Goal: Use online tool/utility: Utilize a website feature to perform a specific function

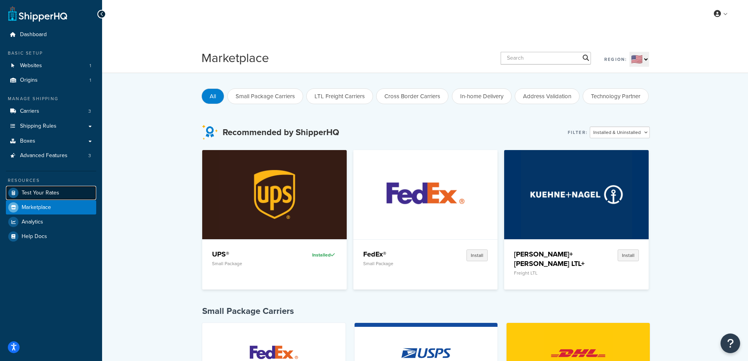
click at [38, 190] on span "Test Your Rates" at bounding box center [41, 193] width 38 height 7
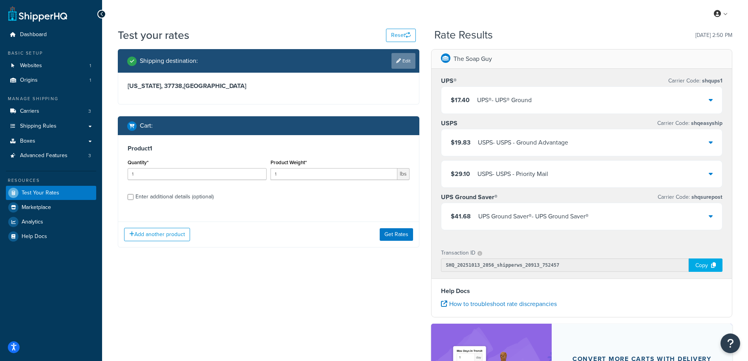
click at [399, 60] on icon at bounding box center [398, 61] width 5 height 5
select select "TN"
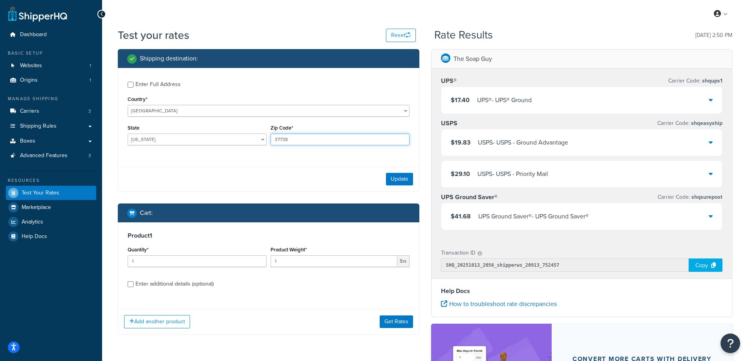
drag, startPoint x: 298, startPoint y: 143, endPoint x: 274, endPoint y: 143, distance: 24.0
click at [274, 143] on input "37738" at bounding box center [340, 140] width 139 height 12
paste input "80807"
type input "80807"
click at [235, 155] on div "Enter Full Address Country* [GEOGRAPHIC_DATA] [GEOGRAPHIC_DATA] [GEOGRAPHIC_DAT…" at bounding box center [268, 114] width 301 height 93
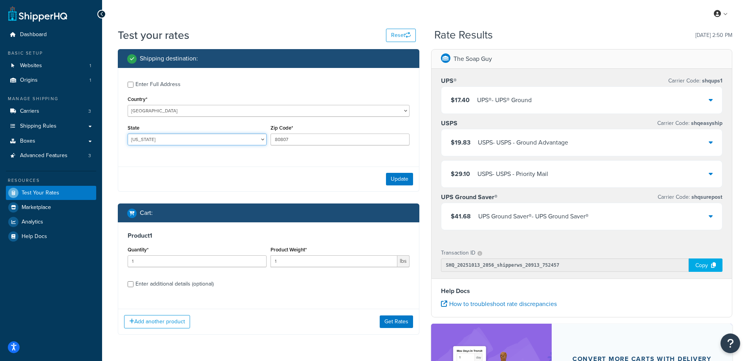
click at [165, 139] on select "[US_STATE] [US_STATE] [US_STATE] [US_STATE] [US_STATE] Armed Forces Americas Ar…" at bounding box center [197, 140] width 139 height 12
select select "CO"
click at [128, 134] on select "[US_STATE] [US_STATE] [US_STATE] [US_STATE] [US_STATE] Armed Forces Americas Ar…" at bounding box center [197, 140] width 139 height 12
click at [399, 179] on button "Update" at bounding box center [399, 179] width 27 height 13
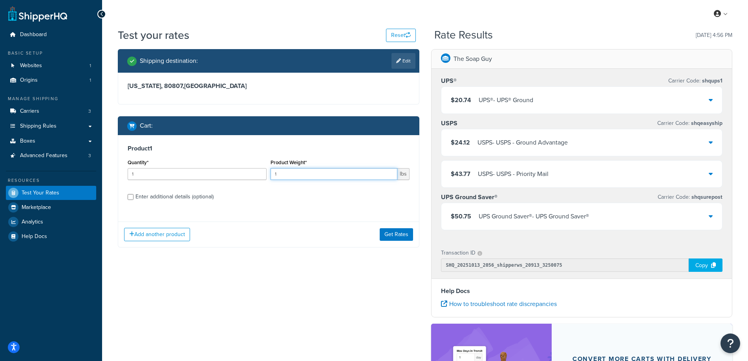
drag, startPoint x: 291, startPoint y: 173, endPoint x: 268, endPoint y: 175, distance: 23.6
click at [268, 175] on div "Quantity* 1 Product Weight* 1 lbs" at bounding box center [269, 171] width 286 height 29
paste input "0.69"
type input "0.69"
click at [226, 174] on input "1" at bounding box center [197, 174] width 139 height 12
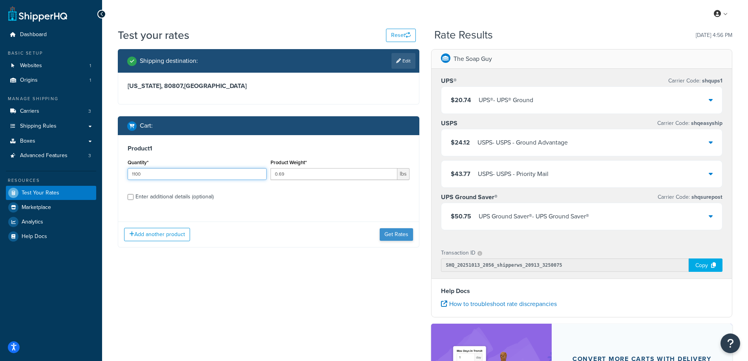
type input "1100"
click at [401, 233] on button "Get Rates" at bounding box center [396, 234] width 33 height 13
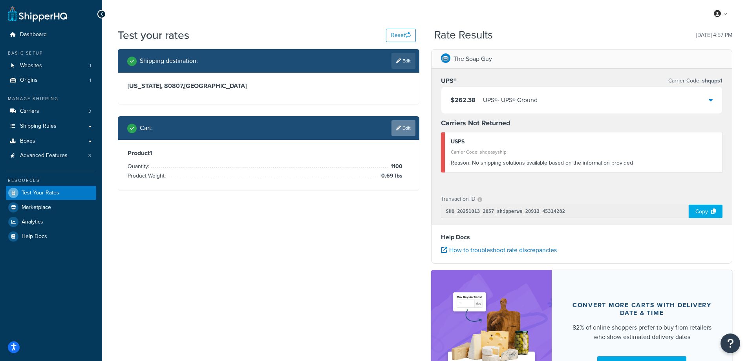
click at [409, 127] on link "Edit" at bounding box center [404, 128] width 24 height 16
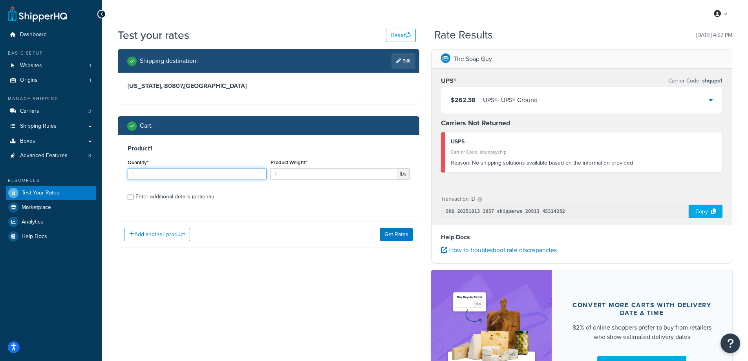
click at [149, 174] on input "1" at bounding box center [197, 174] width 139 height 12
type input "100"
click at [293, 176] on input "1" at bounding box center [334, 174] width 127 height 12
paste input "0.69"
drag, startPoint x: 290, startPoint y: 175, endPoint x: 272, endPoint y: 174, distance: 18.1
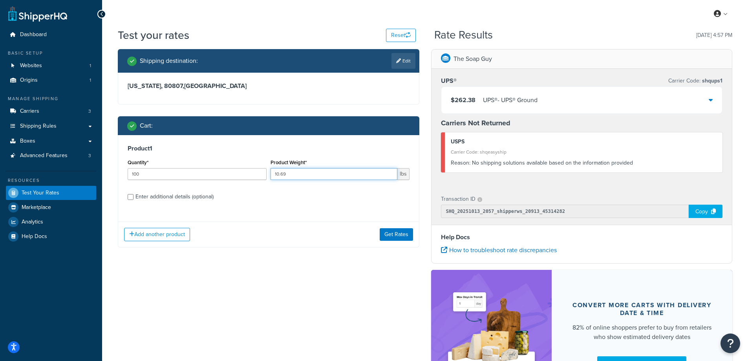
click at [272, 174] on input "10.69" at bounding box center [334, 174] width 127 height 12
paste input "number"
type input "0.69"
click at [278, 193] on label "Enter additional details (optional)" at bounding box center [273, 196] width 274 height 13
click at [134, 194] on input "Enter additional details (optional)" at bounding box center [131, 197] width 6 height 6
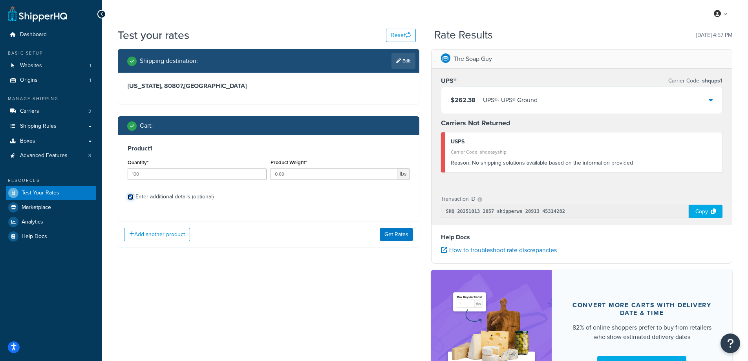
checkbox input "true"
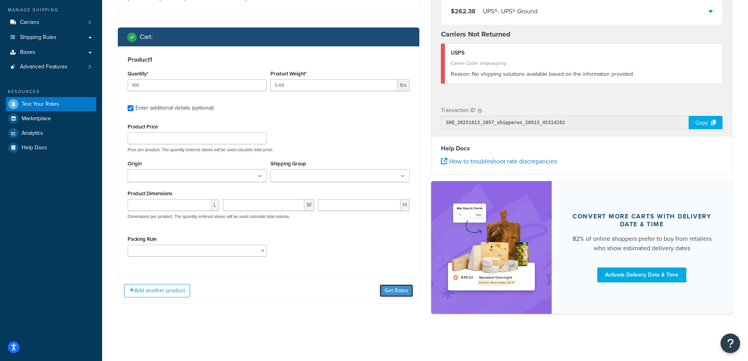
click at [387, 291] on button "Get Rates" at bounding box center [396, 290] width 33 height 13
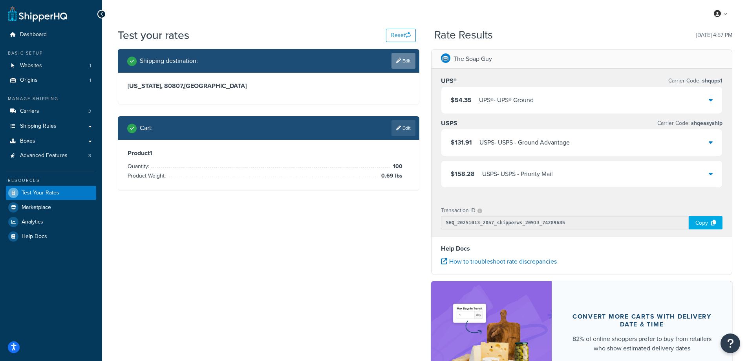
click at [402, 64] on link "Edit" at bounding box center [404, 61] width 24 height 16
select select "CO"
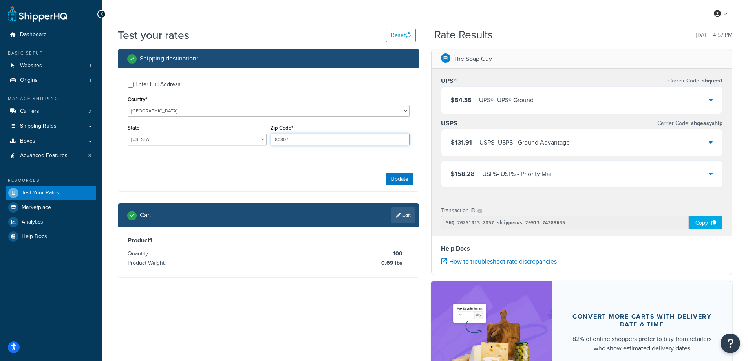
drag, startPoint x: 308, startPoint y: 139, endPoint x: 270, endPoint y: 142, distance: 37.8
click at [270, 142] on div "Zip Code* 80807" at bounding box center [340, 137] width 143 height 29
paste input "48161"
type input "48161"
click at [245, 156] on div "Enter Full Address Country* [GEOGRAPHIC_DATA] [GEOGRAPHIC_DATA] [GEOGRAPHIC_DAT…" at bounding box center [268, 114] width 301 height 93
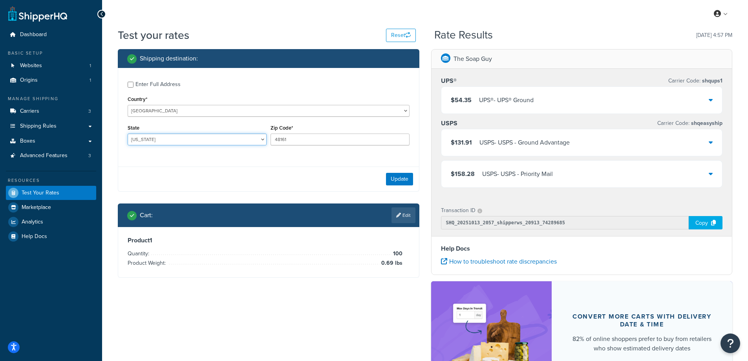
click at [162, 140] on select "[US_STATE] [US_STATE] [US_STATE] [US_STATE] [US_STATE] Armed Forces Americas Ar…" at bounding box center [197, 140] width 139 height 12
select select "MI"
click at [128, 134] on select "[US_STATE] [US_STATE] [US_STATE] [US_STATE] [US_STATE] Armed Forces Americas Ar…" at bounding box center [197, 140] width 139 height 12
click at [102, 174] on div "Test your rates Reset Rate Results [DATE] 4:57 PM Shipping destination : Enter …" at bounding box center [425, 234] width 646 height 414
click at [107, 176] on div "Test your rates Reset Rate Results [DATE] 4:57 PM Shipping destination : Enter …" at bounding box center [425, 234] width 646 height 414
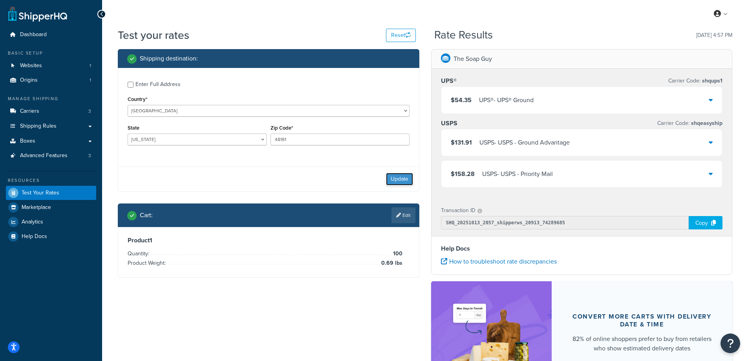
click at [402, 178] on button "Update" at bounding box center [399, 179] width 27 height 13
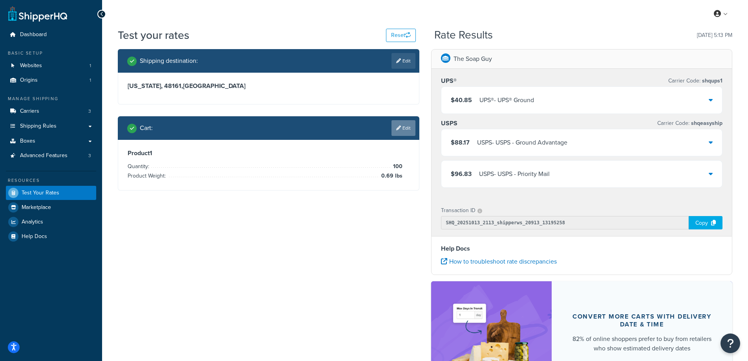
click at [399, 133] on link "Edit" at bounding box center [404, 128] width 24 height 16
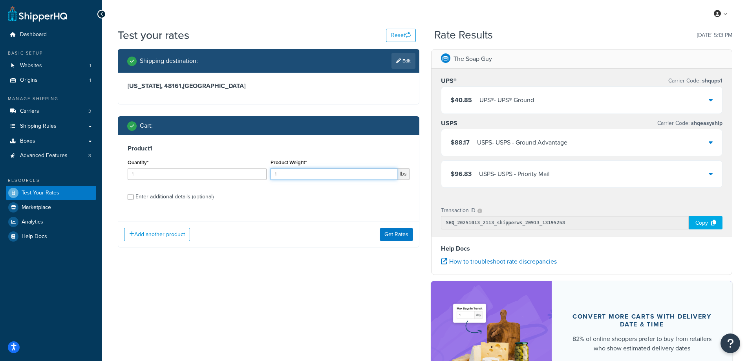
drag, startPoint x: 343, startPoint y: 174, endPoint x: 262, endPoint y: 177, distance: 80.6
click at [262, 177] on div "Quantity* 1 Product Weight* 1 lbs" at bounding box center [269, 171] width 286 height 29
paste input "0.92"
type input "0.92"
click at [268, 193] on label "Enter additional details (optional)" at bounding box center [273, 196] width 274 height 13
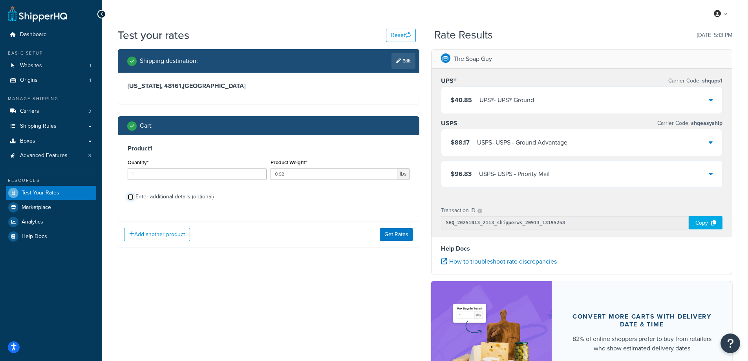
click at [134, 194] on input "Enter additional details (optional)" at bounding box center [131, 197] width 6 height 6
checkbox input "true"
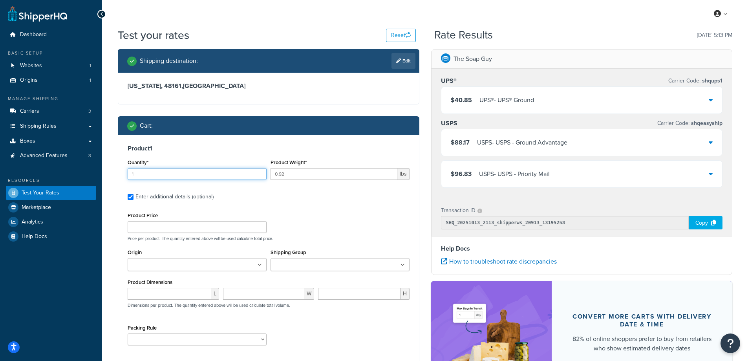
click at [186, 174] on input "1" at bounding box center [197, 174] width 139 height 12
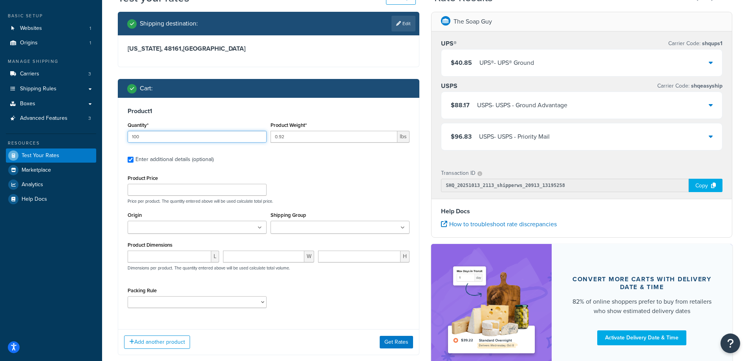
scroll to position [100, 0]
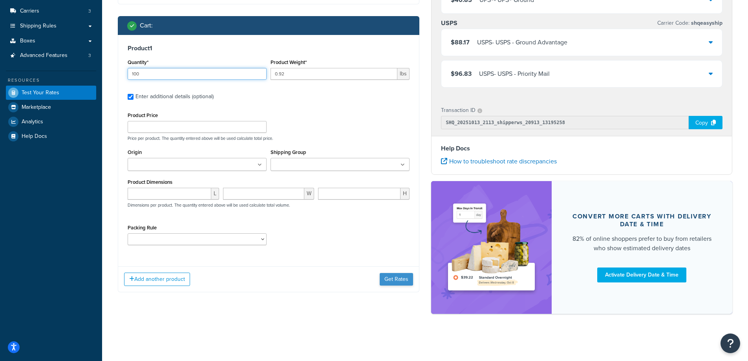
type input "100"
click at [387, 276] on button "Get Rates" at bounding box center [396, 279] width 33 height 13
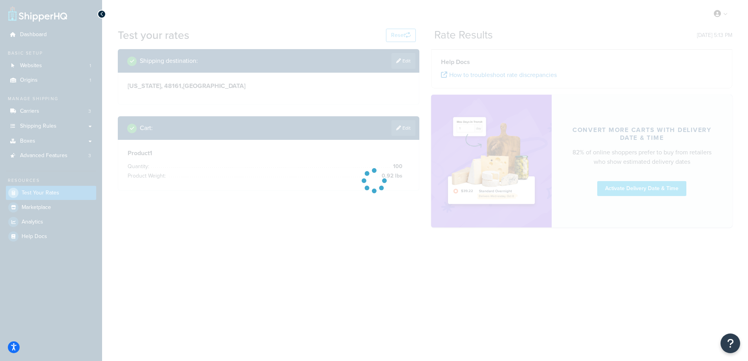
scroll to position [0, 0]
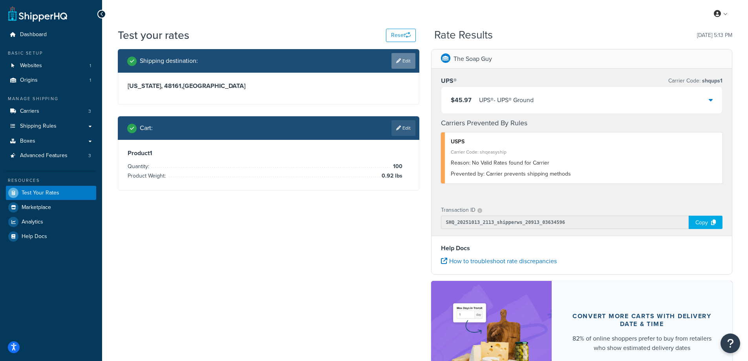
click at [404, 61] on link "Edit" at bounding box center [404, 61] width 24 height 16
select select "MI"
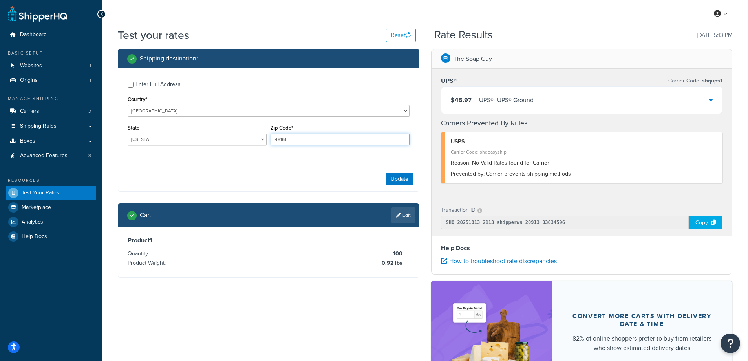
drag, startPoint x: 306, startPoint y: 139, endPoint x: 254, endPoint y: 139, distance: 51.9
click at [254, 139] on div "State [US_STATE] [US_STATE] [US_STATE] [US_STATE] [US_STATE] Armed Forces Ameri…" at bounding box center [269, 137] width 286 height 29
paste input "03896"
type input "03896"
click at [184, 139] on select "[US_STATE] [US_STATE] [US_STATE] [US_STATE] [US_STATE] Armed Forces Americas Ar…" at bounding box center [197, 140] width 139 height 12
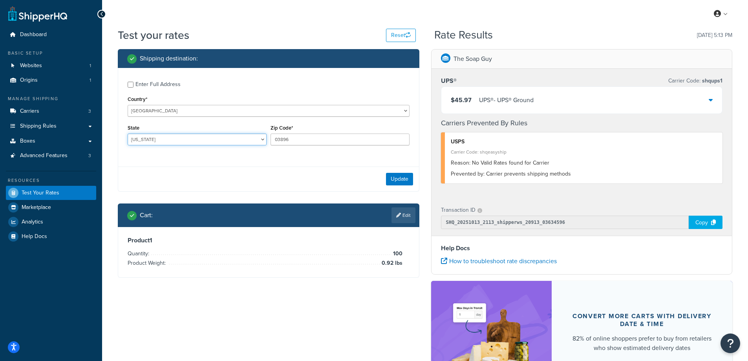
select select "NH"
click at [128, 134] on select "[US_STATE] [US_STATE] [US_STATE] [US_STATE] [US_STATE] Armed Forces Americas Ar…" at bounding box center [197, 140] width 139 height 12
click at [406, 178] on button "Update" at bounding box center [399, 179] width 27 height 13
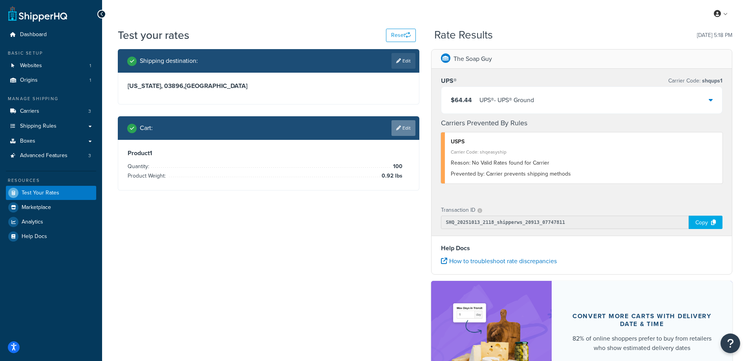
click at [405, 131] on link "Edit" at bounding box center [404, 128] width 24 height 16
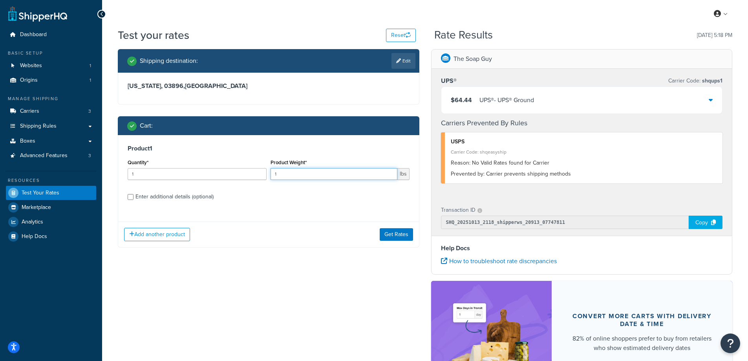
drag, startPoint x: 291, startPoint y: 174, endPoint x: 265, endPoint y: 173, distance: 25.9
click at [265, 173] on div "Quantity* 1 Product Weight* 1 lbs" at bounding box center [269, 171] width 286 height 29
paste input "0.78"
type input "0.78"
click at [265, 189] on div "Product 1 Quantity* 1 Product Weight* 0.78 lbs Enter additional details (option…" at bounding box center [268, 175] width 301 height 81
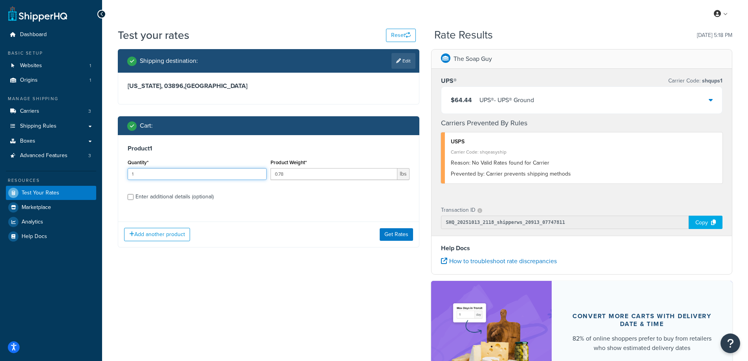
click at [180, 176] on input "1" at bounding box center [197, 174] width 139 height 12
type input "100"
click at [391, 235] on button "Get Rates" at bounding box center [396, 234] width 33 height 13
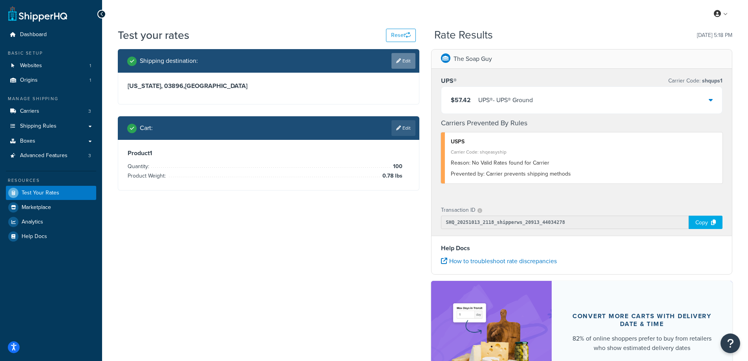
click at [405, 57] on link "Edit" at bounding box center [404, 61] width 24 height 16
select select "NH"
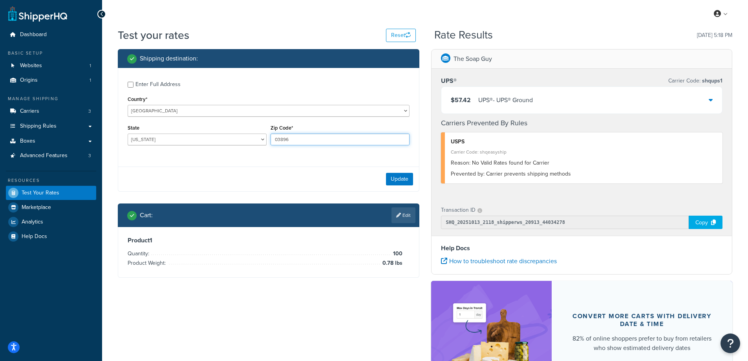
drag, startPoint x: 298, startPoint y: 141, endPoint x: 264, endPoint y: 146, distance: 34.6
click at [264, 146] on div "State [US_STATE] [US_STATE] [US_STATE] [US_STATE] [US_STATE] Armed Forces Ameri…" at bounding box center [269, 137] width 286 height 29
paste input "14225"
type input "14225"
click at [232, 156] on div "Enter Full Address Country* [GEOGRAPHIC_DATA] [GEOGRAPHIC_DATA] [GEOGRAPHIC_DAT…" at bounding box center [268, 114] width 301 height 93
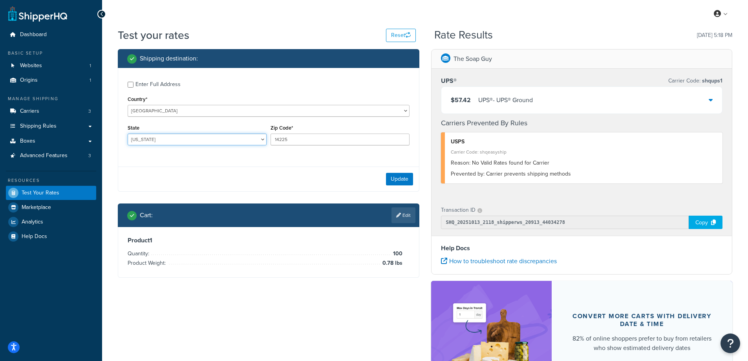
click at [177, 137] on select "[US_STATE] [US_STATE] [US_STATE] [US_STATE] [US_STATE] Armed Forces Americas Ar…" at bounding box center [197, 140] width 139 height 12
select select "NY"
click at [128, 134] on select "[US_STATE] [US_STATE] [US_STATE] [US_STATE] [US_STATE] Armed Forces Americas Ar…" at bounding box center [197, 140] width 139 height 12
click at [397, 179] on button "Update" at bounding box center [399, 179] width 27 height 13
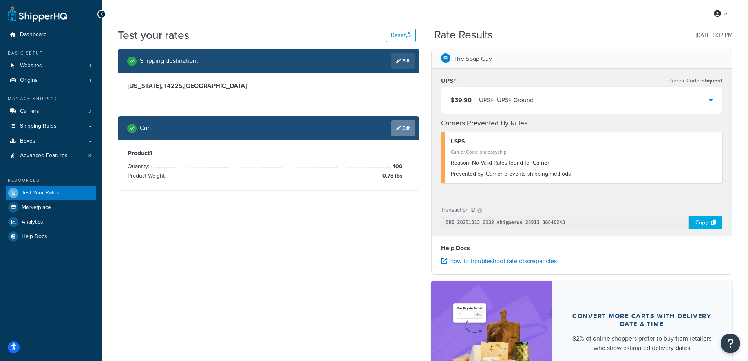
click at [407, 124] on link "Edit" at bounding box center [404, 128] width 24 height 16
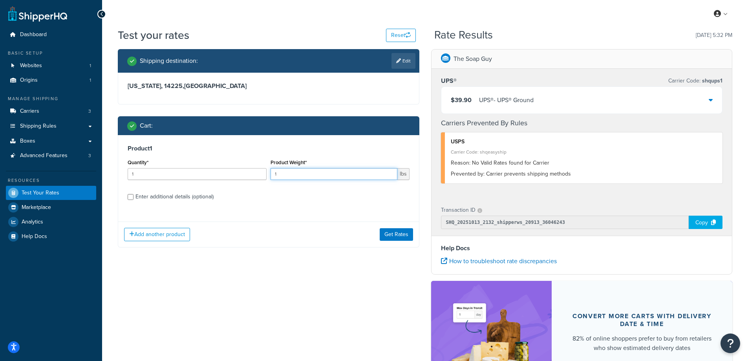
drag, startPoint x: 326, startPoint y: 178, endPoint x: 274, endPoint y: 176, distance: 52.3
click at [274, 176] on input "1" at bounding box center [334, 174] width 127 height 12
paste input "0.30"
type input "0.30"
click at [184, 170] on input "1" at bounding box center [197, 174] width 139 height 12
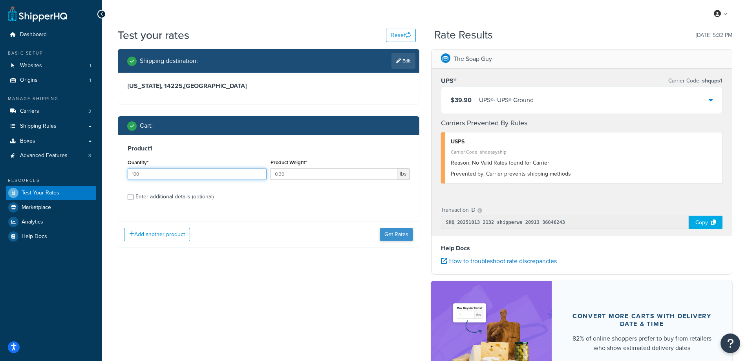
type input "100"
click at [397, 232] on button "Get Rates" at bounding box center [396, 234] width 33 height 13
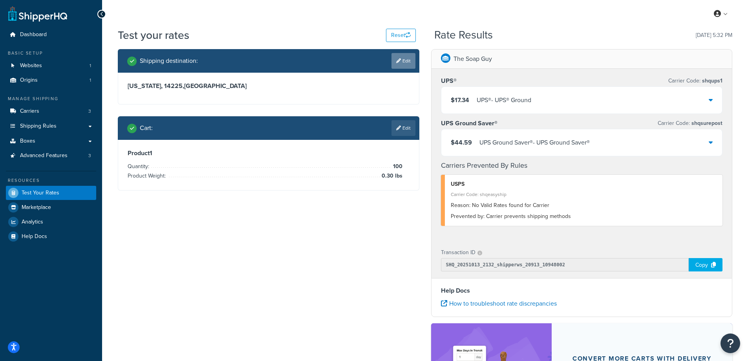
click at [405, 58] on link "Edit" at bounding box center [404, 61] width 24 height 16
select select "NY"
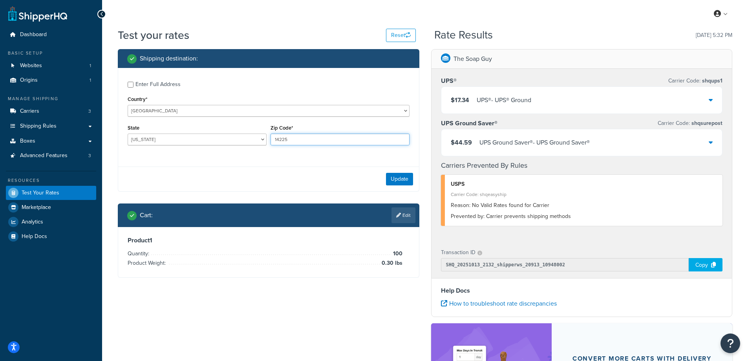
drag, startPoint x: 293, startPoint y: 138, endPoint x: 268, endPoint y: 140, distance: 25.3
click at [269, 140] on div "Zip Code* 14225" at bounding box center [340, 137] width 143 height 29
paste input "35042"
type input "35042"
click at [231, 160] on div "Enter Full Address Country* [GEOGRAPHIC_DATA] [GEOGRAPHIC_DATA] [GEOGRAPHIC_DAT…" at bounding box center [268, 114] width 301 height 93
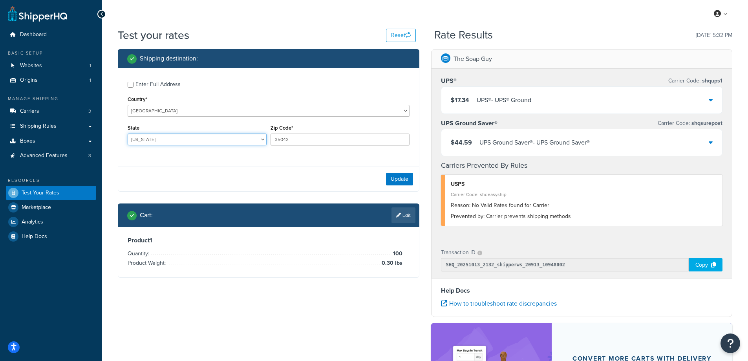
click at [170, 140] on select "[US_STATE] [US_STATE] [US_STATE] [US_STATE] [US_STATE] Armed Forces Americas Ar…" at bounding box center [197, 140] width 139 height 12
select select "AL"
click at [128, 134] on select "[US_STATE] [US_STATE] [US_STATE] [US_STATE] [US_STATE] Armed Forces Americas Ar…" at bounding box center [197, 140] width 139 height 12
click at [402, 181] on button "Update" at bounding box center [399, 179] width 27 height 13
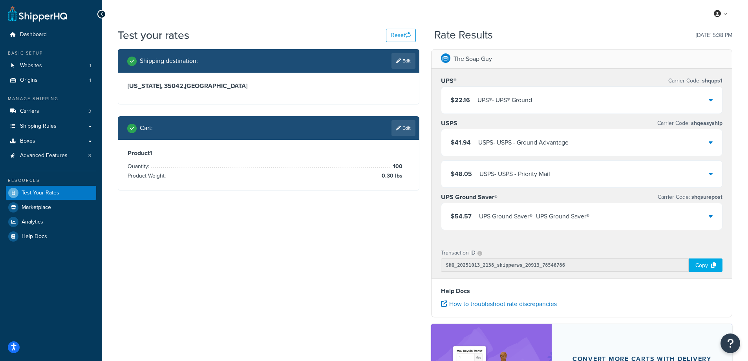
click at [405, 132] on link "Edit" at bounding box center [404, 128] width 24 height 16
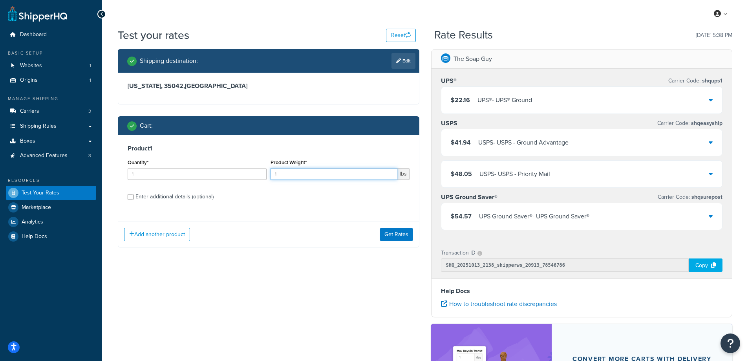
drag, startPoint x: 284, startPoint y: 172, endPoint x: 268, endPoint y: 172, distance: 16.1
click at [268, 172] on div "Quantity* 1 Product Weight* 1 lbs" at bounding box center [269, 171] width 286 height 29
paste input "0.60"
type input "0.60"
click at [210, 173] on input "1" at bounding box center [197, 174] width 139 height 12
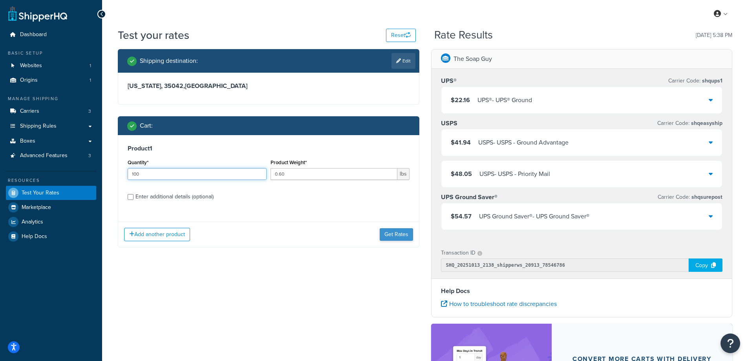
type input "100"
click at [402, 238] on button "Get Rates" at bounding box center [396, 234] width 33 height 13
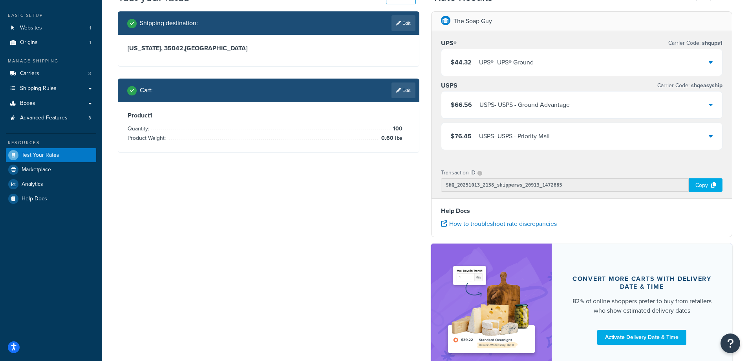
scroll to position [100, 0]
